Goal: Information Seeking & Learning: Learn about a topic

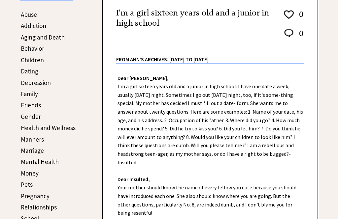
scroll to position [131, 0]
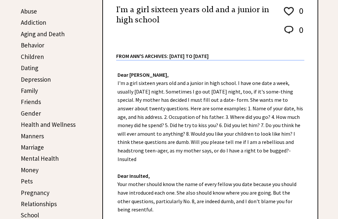
click at [249, 143] on div "Dear Ann Landers, I'm a girl sixteen years old and a junior in high school. I h…" at bounding box center [210, 171] width 214 height 220
click at [25, 91] on link "Family" at bounding box center [29, 91] width 17 height 8
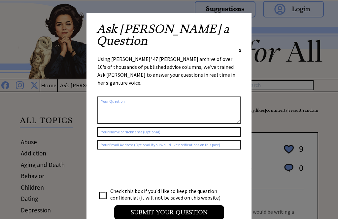
click at [241, 47] on span "X" at bounding box center [240, 50] width 3 height 7
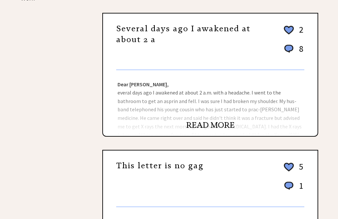
scroll to position [394, 0]
click at [190, 123] on link "READ MORE" at bounding box center [210, 125] width 49 height 10
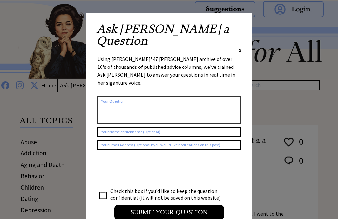
click at [241, 47] on span "X" at bounding box center [240, 50] width 3 height 7
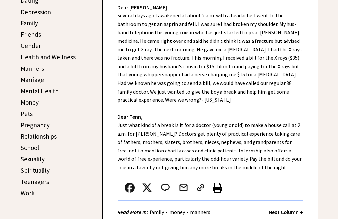
scroll to position [205, 0]
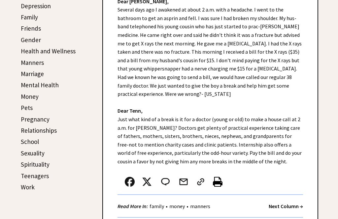
click at [30, 77] on link "Marriage" at bounding box center [32, 74] width 23 height 8
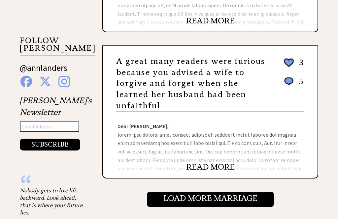
scroll to position [656, 0]
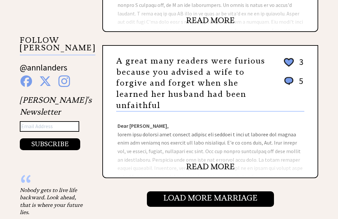
click at [160, 163] on center "READ MORE" at bounding box center [210, 167] width 214 height 8
click at [161, 152] on div "Dear Ann Landers, Dear Readers," at bounding box center [210, 145] width 214 height 66
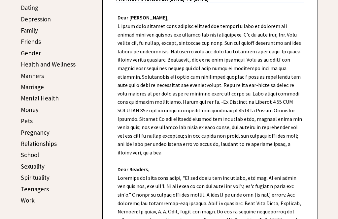
scroll to position [191, 0]
click at [26, 111] on link "Money" at bounding box center [30, 110] width 18 height 8
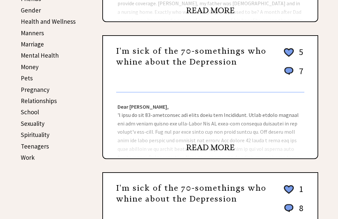
scroll to position [234, 0]
click at [28, 66] on link "Money" at bounding box center [30, 67] width 18 height 8
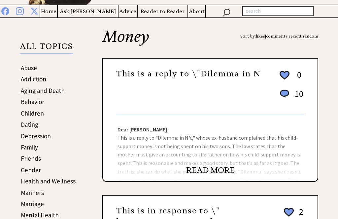
scroll to position [74, 0]
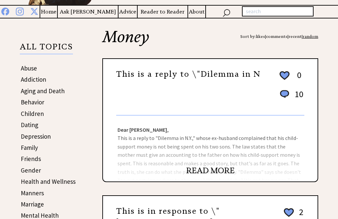
click at [26, 128] on link "Dating" at bounding box center [29, 125] width 17 height 8
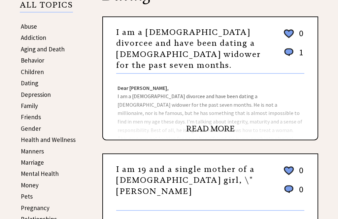
scroll to position [116, 0]
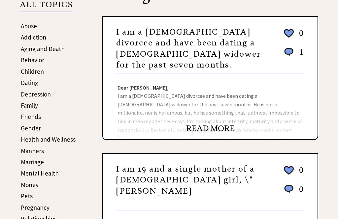
click at [28, 183] on link "Money" at bounding box center [30, 185] width 18 height 8
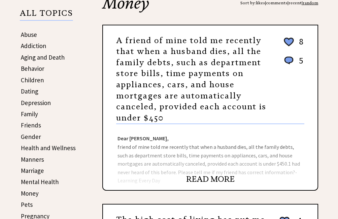
scroll to position [105, 0]
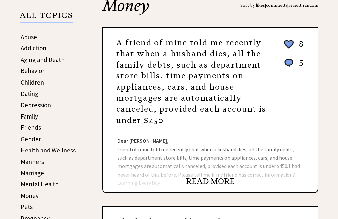
click at [23, 96] on link "Dating" at bounding box center [29, 94] width 17 height 8
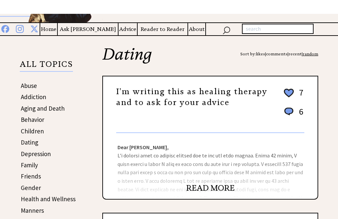
scroll to position [56, 0]
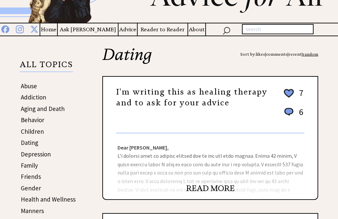
click at [27, 178] on link "Friends" at bounding box center [31, 177] width 20 height 8
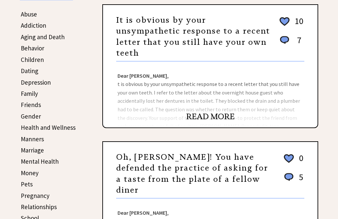
scroll to position [127, 0]
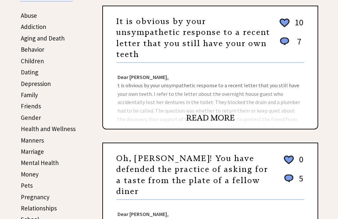
click at [29, 174] on link "Money" at bounding box center [30, 175] width 18 height 8
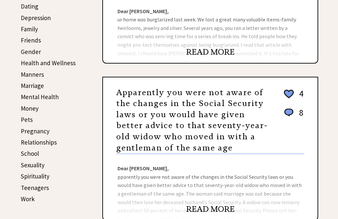
scroll to position [193, 0]
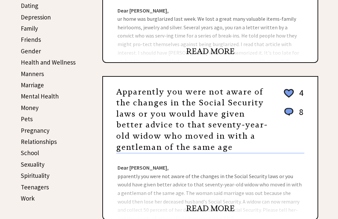
click at [84, 200] on div "ALL TOPICS Abuse Addiction Aging and Death Behavior Children Dating Depression …" at bounding box center [53, 59] width 66 height 292
click at [205, 213] on link "READ MORE" at bounding box center [210, 209] width 49 height 10
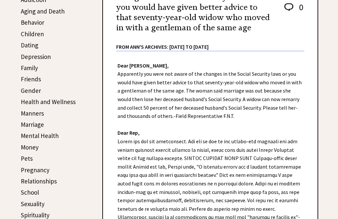
scroll to position [154, 0]
